Goal: Task Accomplishment & Management: Manage account settings

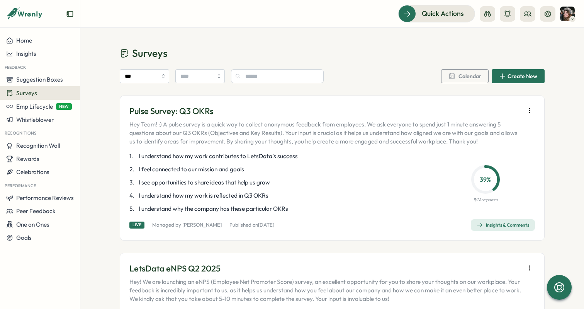
click at [506, 218] on div "Pulse Survey: Q3 OKRs Hey Team! :) A pulse survey is a quick way to collect ano…" at bounding box center [332, 167] width 425 height 145
click at [506, 227] on div "Insights & Comments" at bounding box center [503, 225] width 53 height 6
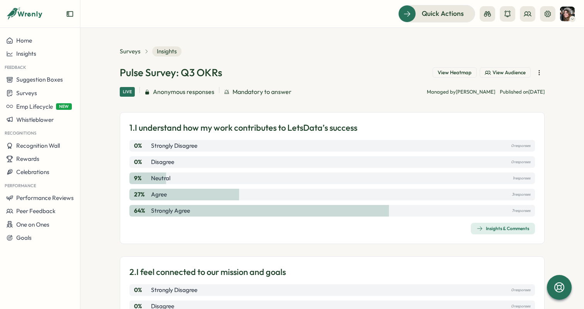
click at [538, 69] on icon "button" at bounding box center [540, 73] width 8 height 8
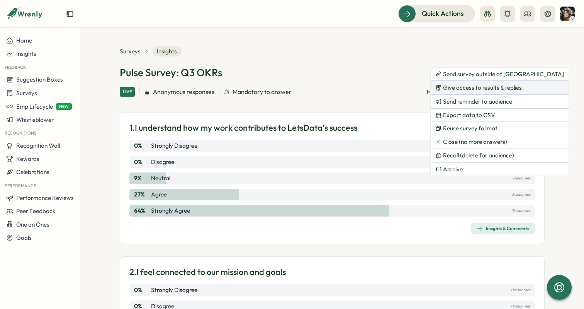
click at [507, 90] on span "Give access to results & replies" at bounding box center [482, 87] width 79 height 7
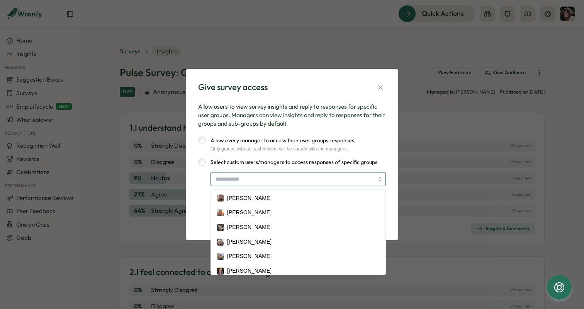
click at [248, 179] on input "search" at bounding box center [295, 178] width 158 height 13
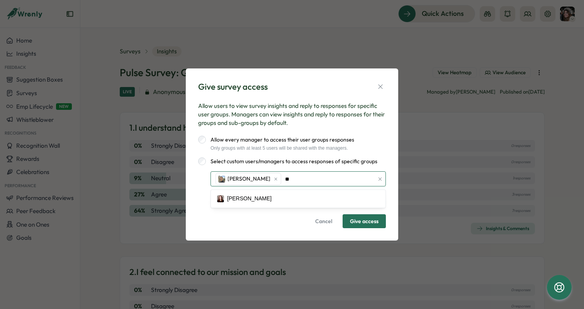
type input "***"
click at [363, 223] on span "Give access" at bounding box center [364, 220] width 29 height 13
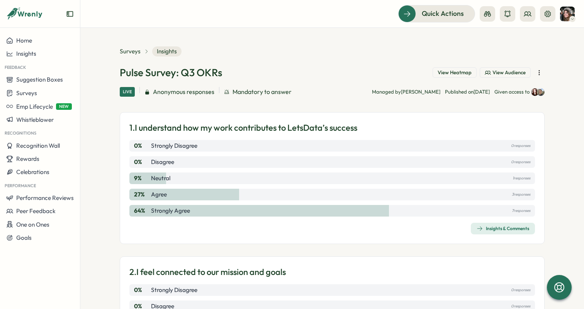
click at [536, 73] on icon "button" at bounding box center [540, 73] width 8 height 8
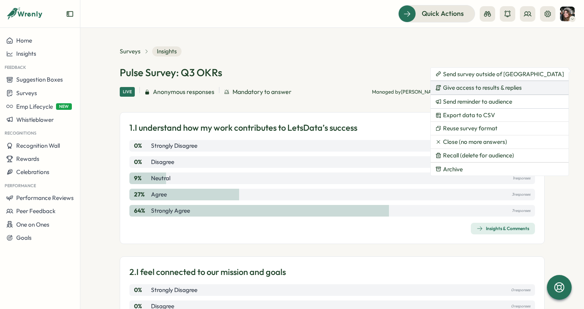
click at [469, 89] on span "Give access to results & replies" at bounding box center [482, 87] width 79 height 7
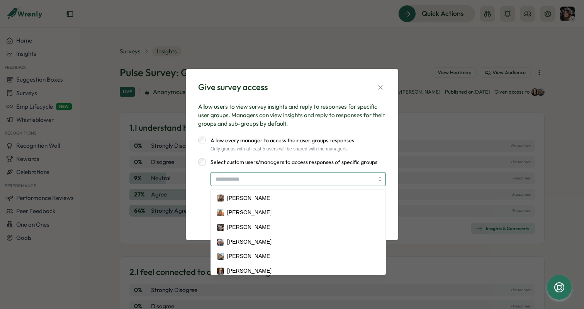
click at [275, 179] on input "search" at bounding box center [295, 178] width 158 height 13
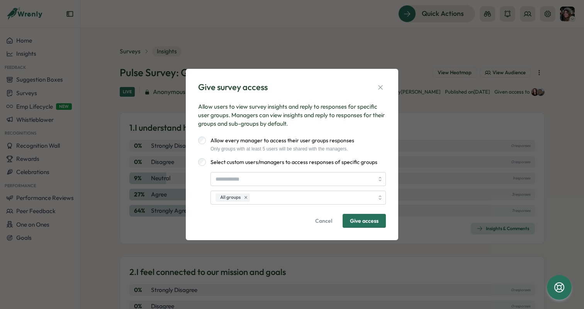
click at [373, 128] on p "Allow users to view survey insights and reply to responses for specific user gr…" at bounding box center [292, 115] width 188 height 26
click at [382, 86] on icon "button" at bounding box center [380, 87] width 4 height 4
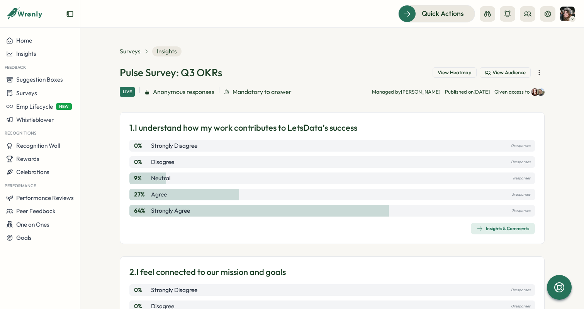
click at [538, 74] on icon "button" at bounding box center [540, 73] width 8 height 8
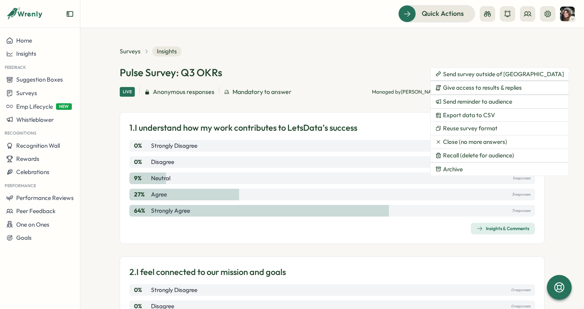
click at [353, 43] on section "Surveys Insights Pulse Survey: Q3 OKRs View Heatmap View Audience Live Anonymou…" at bounding box center [332, 168] width 504 height 281
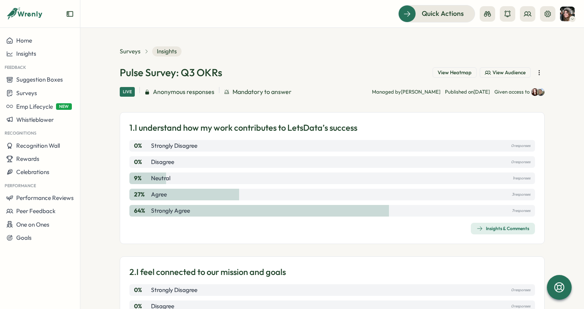
click at [451, 71] on span "View Heatmap" at bounding box center [455, 72] width 34 height 7
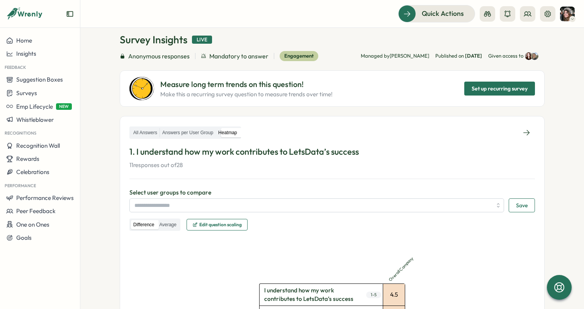
scroll to position [26, 0]
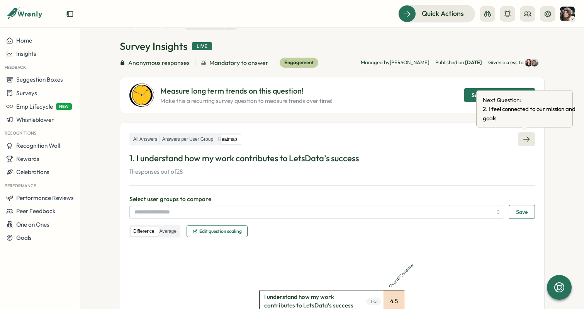
click at [523, 139] on icon at bounding box center [527, 139] width 8 height 8
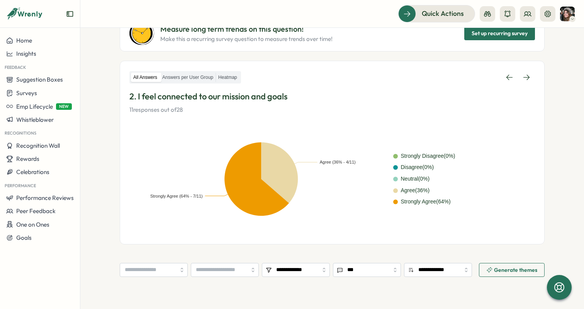
scroll to position [89, 0]
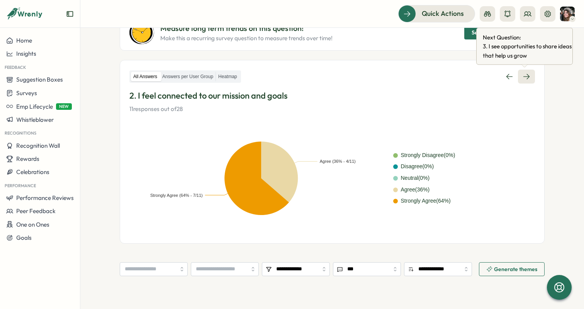
click at [529, 73] on link at bounding box center [526, 77] width 17 height 14
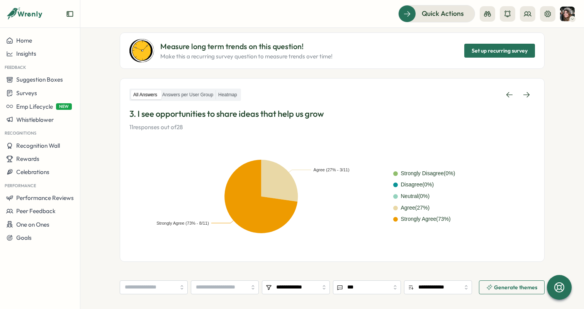
scroll to position [84, 0]
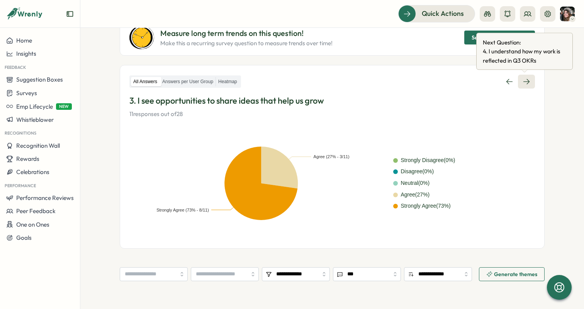
click at [524, 82] on icon at bounding box center [527, 81] width 6 height 5
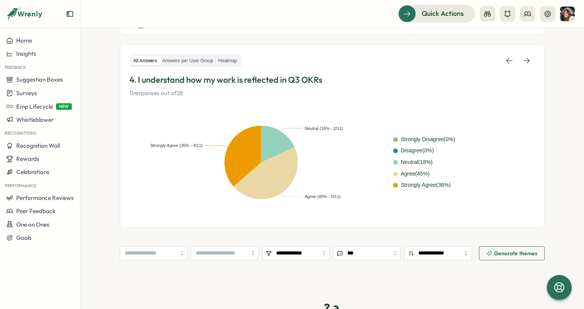
scroll to position [106, 0]
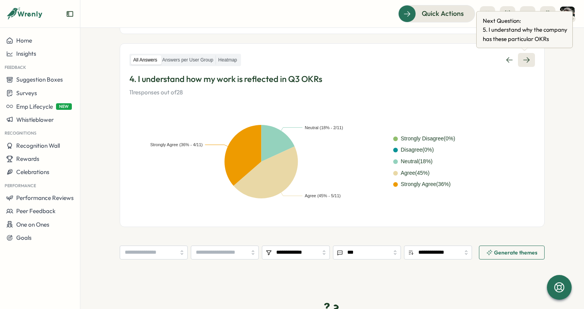
click at [532, 59] on link at bounding box center [526, 60] width 17 height 14
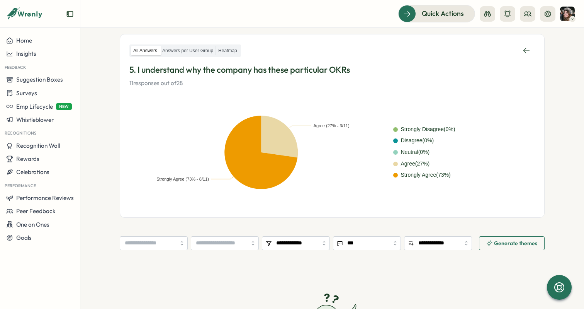
scroll to position [77, 0]
